Goal: Task Accomplishment & Management: Use online tool/utility

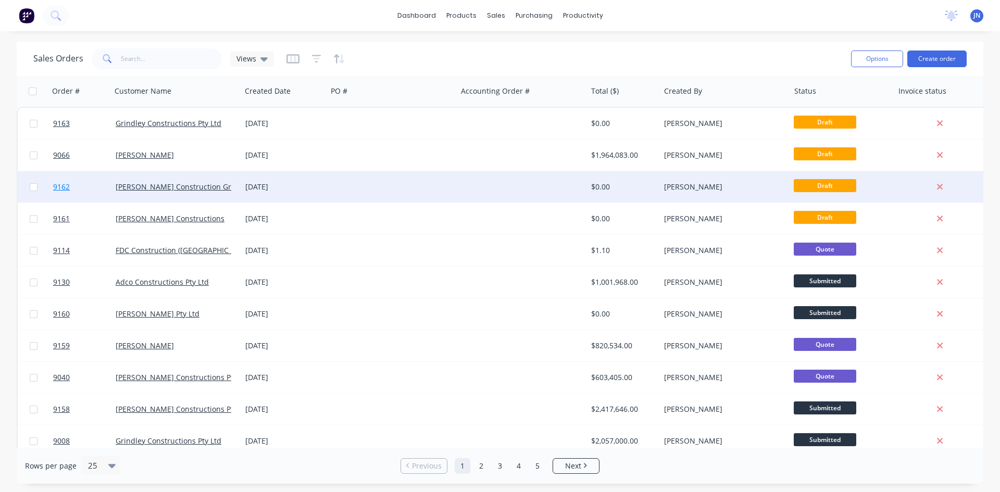
click at [55, 192] on span "9162" at bounding box center [61, 187] width 17 height 10
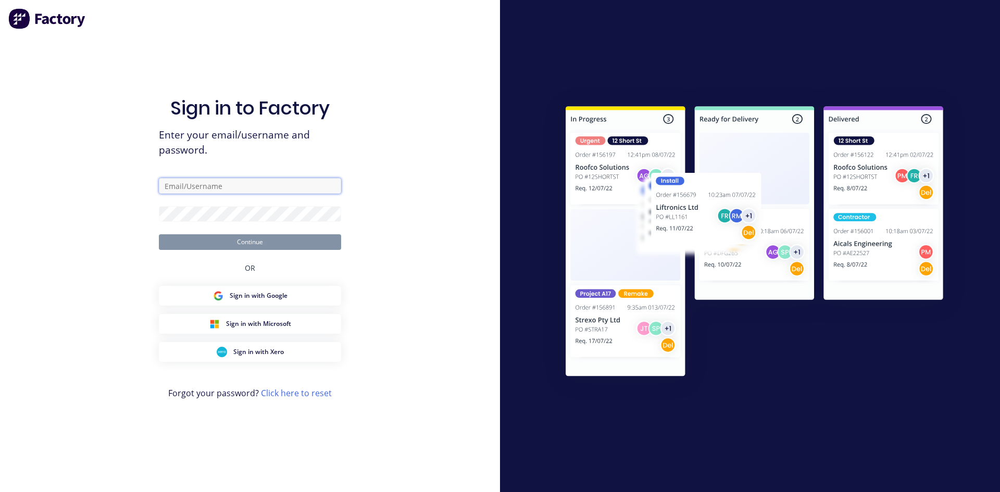
click at [242, 185] on input "text" at bounding box center [250, 186] width 182 height 16
type input "[EMAIL_ADDRESS][DOMAIN_NAME]"
click at [224, 186] on input "text" at bounding box center [250, 186] width 182 height 16
type input "[EMAIL_ADDRESS][DOMAIN_NAME]"
click at [159, 234] on button "Continue" at bounding box center [250, 242] width 182 height 16
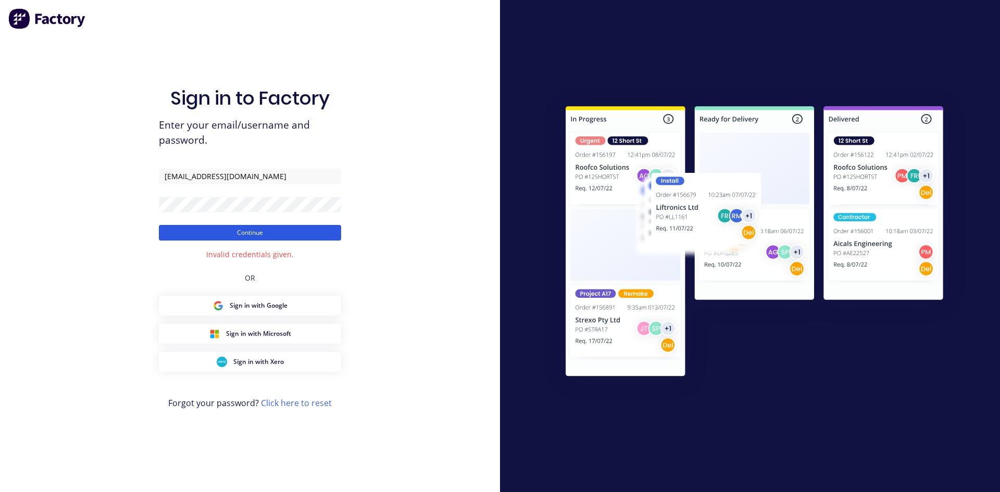
click at [203, 227] on button "Continue" at bounding box center [250, 233] width 182 height 16
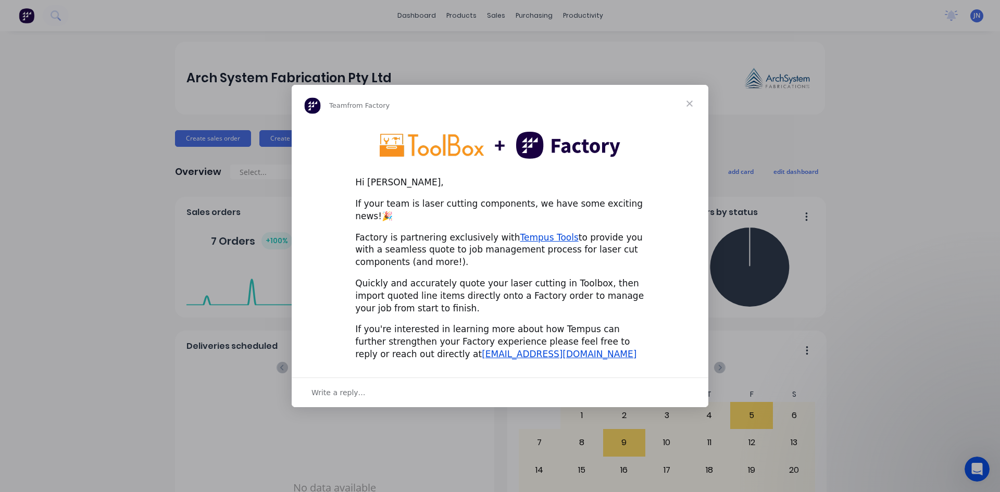
click at [694, 110] on span "Close" at bounding box center [689, 103] width 37 height 37
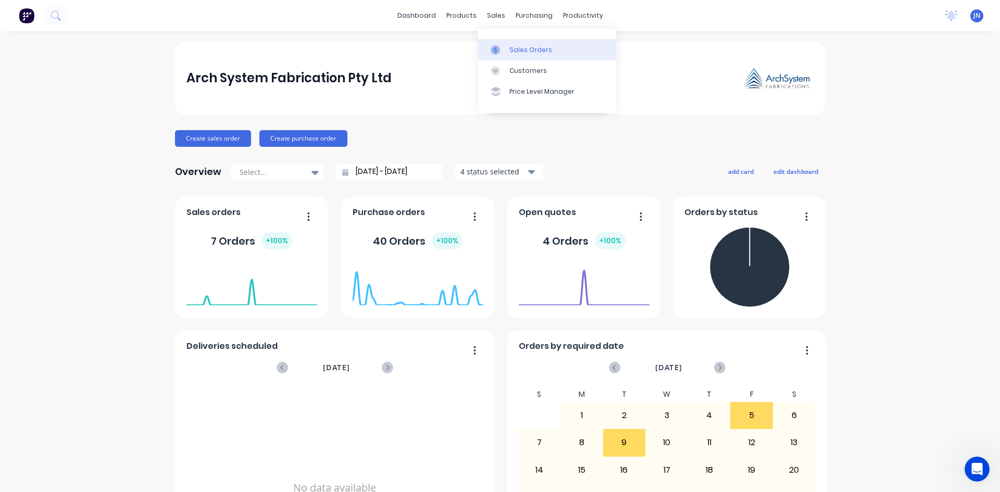
click at [497, 50] on icon at bounding box center [494, 49] width 9 height 9
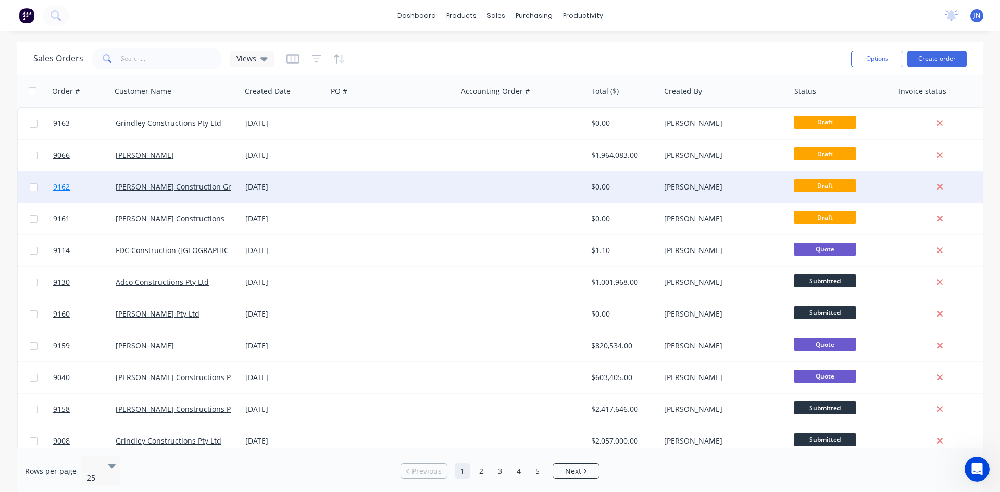
click at [80, 184] on link "9162" at bounding box center [84, 186] width 62 height 31
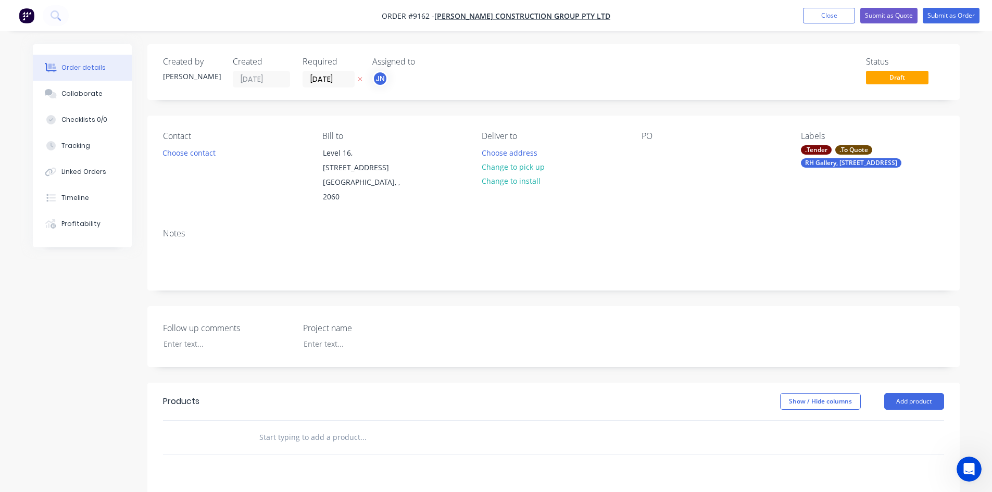
click at [852, 150] on div ".To Quote" at bounding box center [853, 149] width 37 height 9
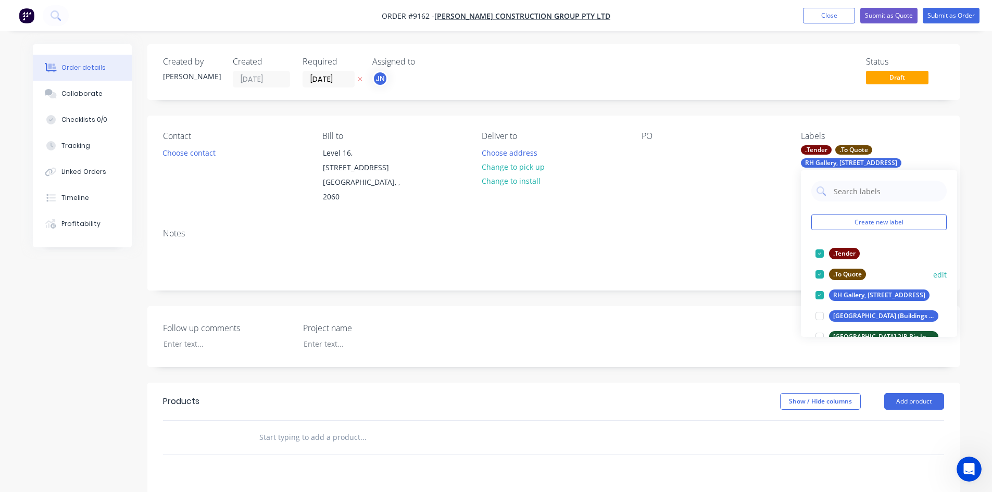
click at [823, 276] on div at bounding box center [819, 274] width 21 height 21
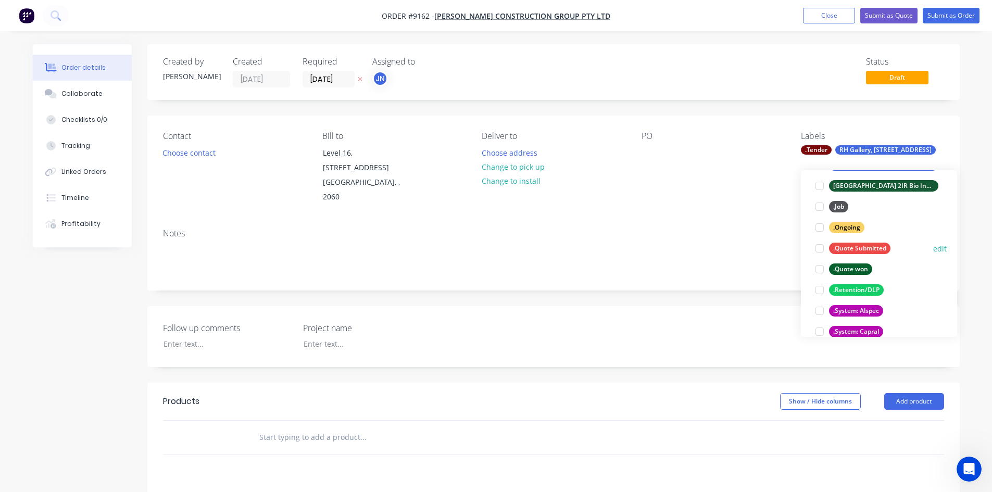
scroll to position [156, 0]
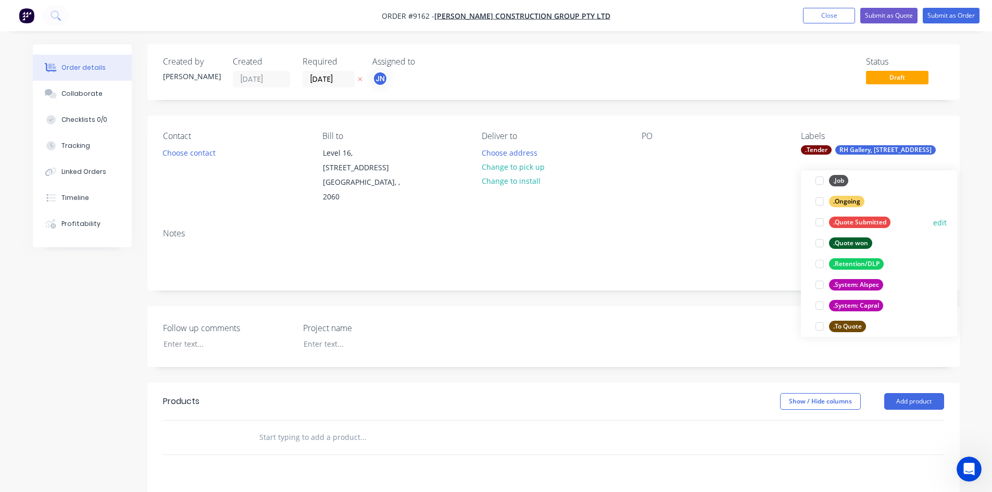
click at [823, 222] on div at bounding box center [819, 222] width 21 height 21
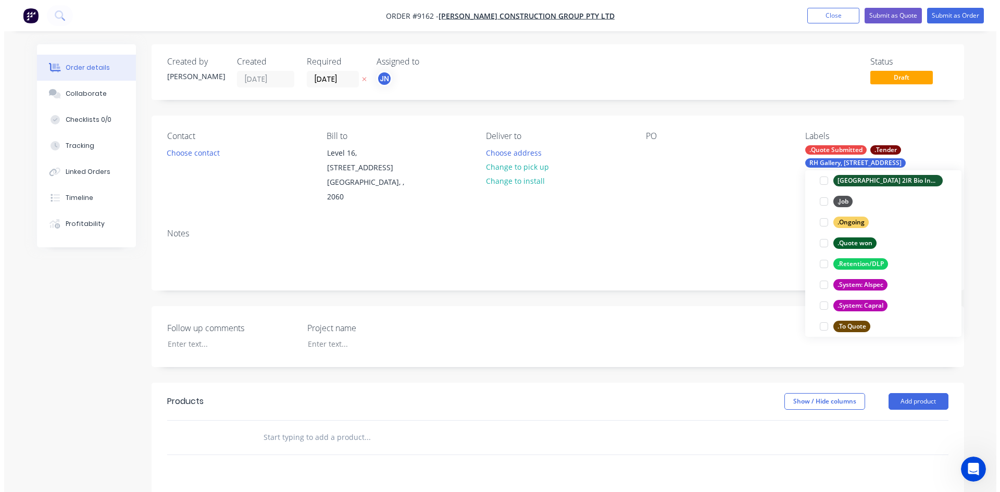
scroll to position [31, 0]
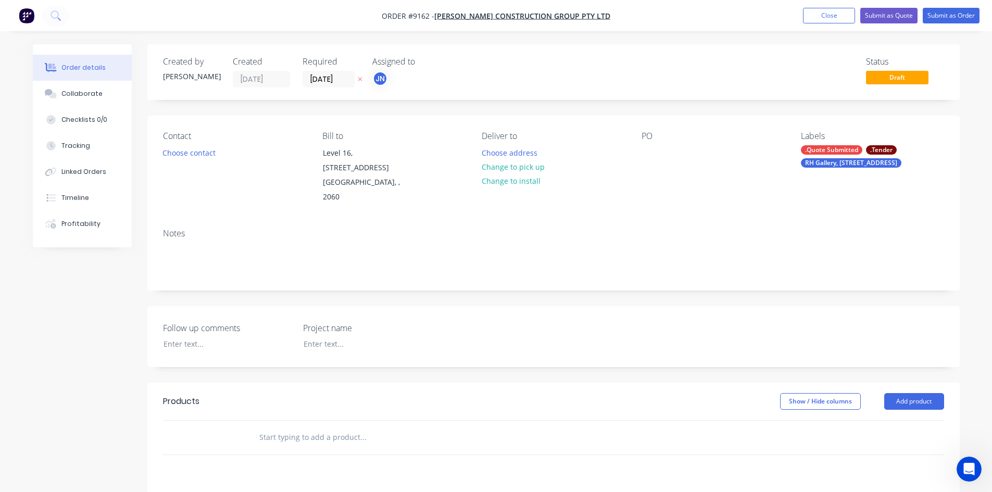
drag, startPoint x: 785, startPoint y: 58, endPoint x: 839, endPoint y: 68, distance: 55.5
click at [785, 59] on div "Status Draft" at bounding box center [710, 72] width 468 height 31
click at [887, 80] on span "Draft" at bounding box center [897, 77] width 62 height 13
click at [891, 16] on button "Submit as Quote" at bounding box center [888, 16] width 57 height 16
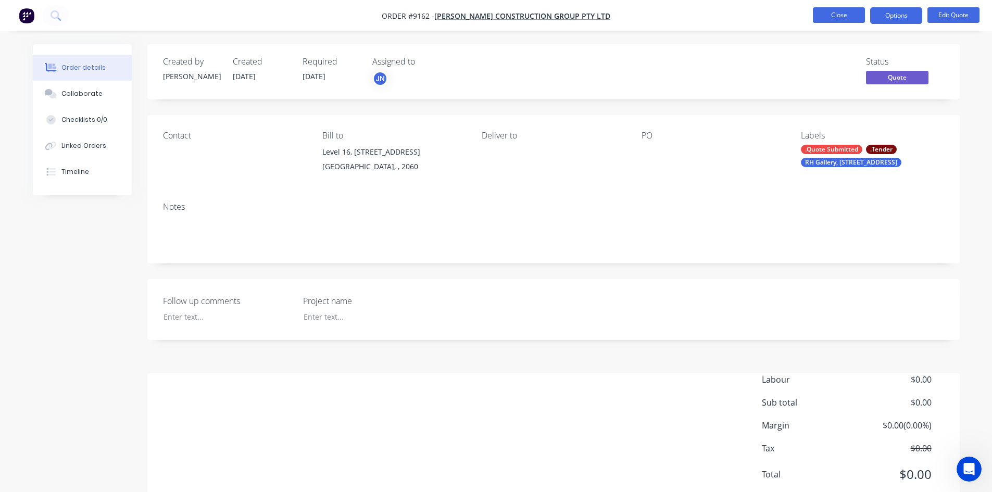
click at [844, 16] on button "Close" at bounding box center [839, 15] width 52 height 16
